Goal: Task Accomplishment & Management: Manage account settings

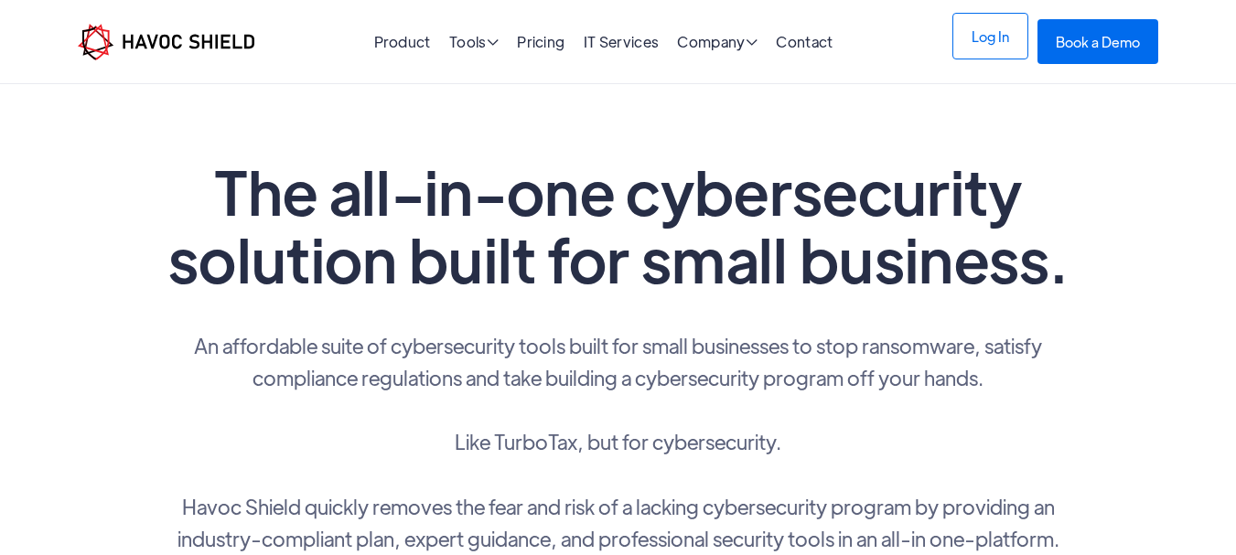
click at [995, 45] on link "Log In" at bounding box center [990, 36] width 76 height 47
click at [986, 44] on link "Log In" at bounding box center [990, 36] width 76 height 47
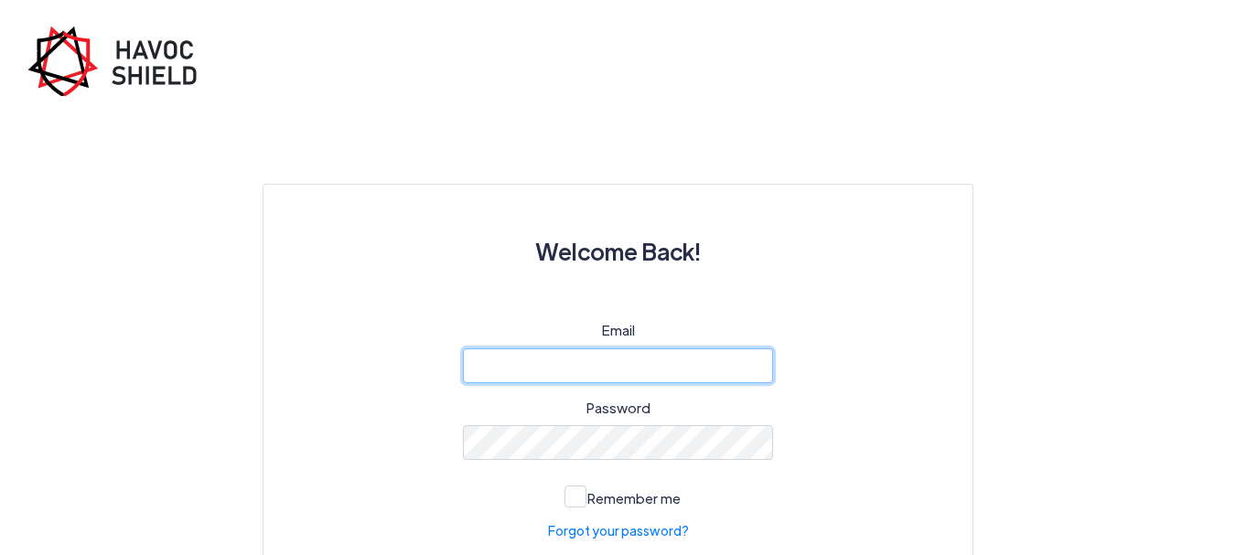
type input "[EMAIL_ADDRESS][DOMAIN_NAME]"
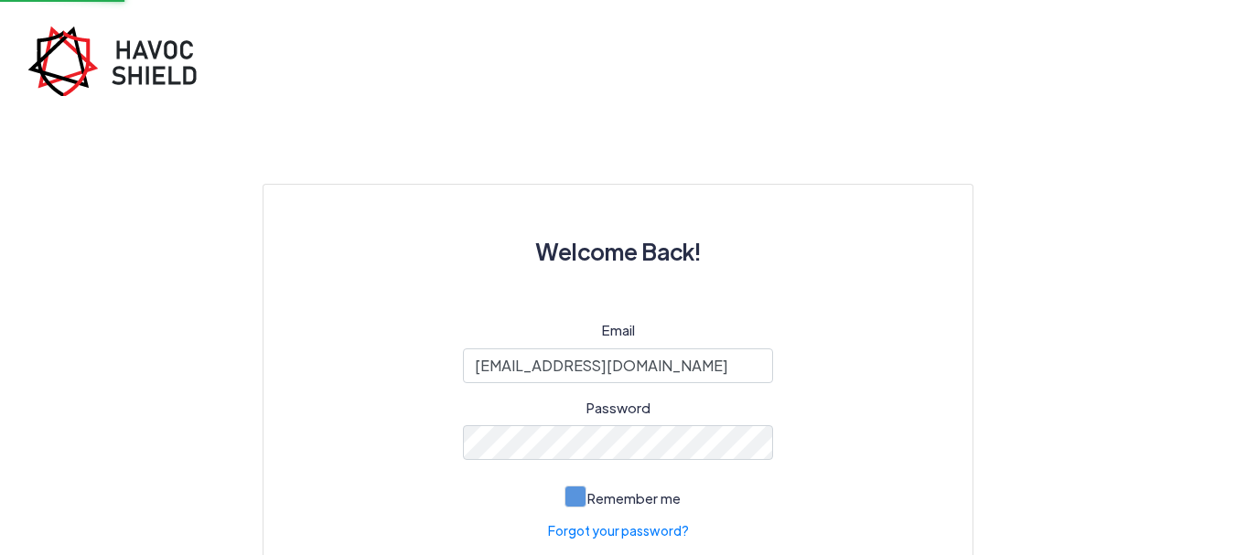
click at [582, 501] on span at bounding box center [576, 497] width 22 height 22
click at [0, 0] on input "Remember me" at bounding box center [0, 0] width 0 height 0
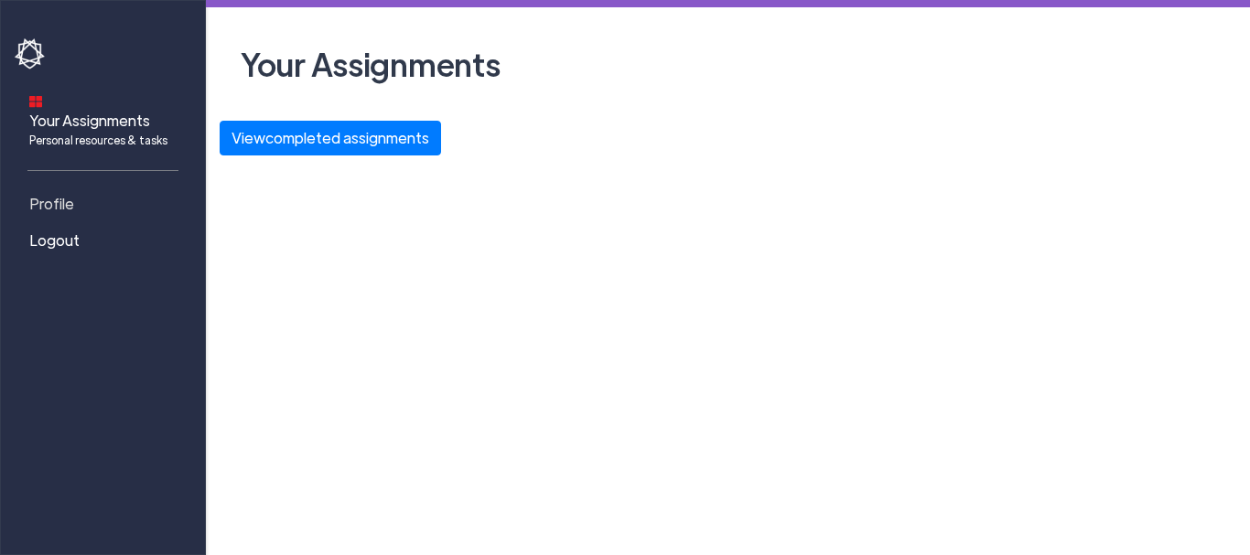
click at [68, 193] on span "Profile" at bounding box center [51, 204] width 45 height 22
